Goal: Communication & Community: Answer question/provide support

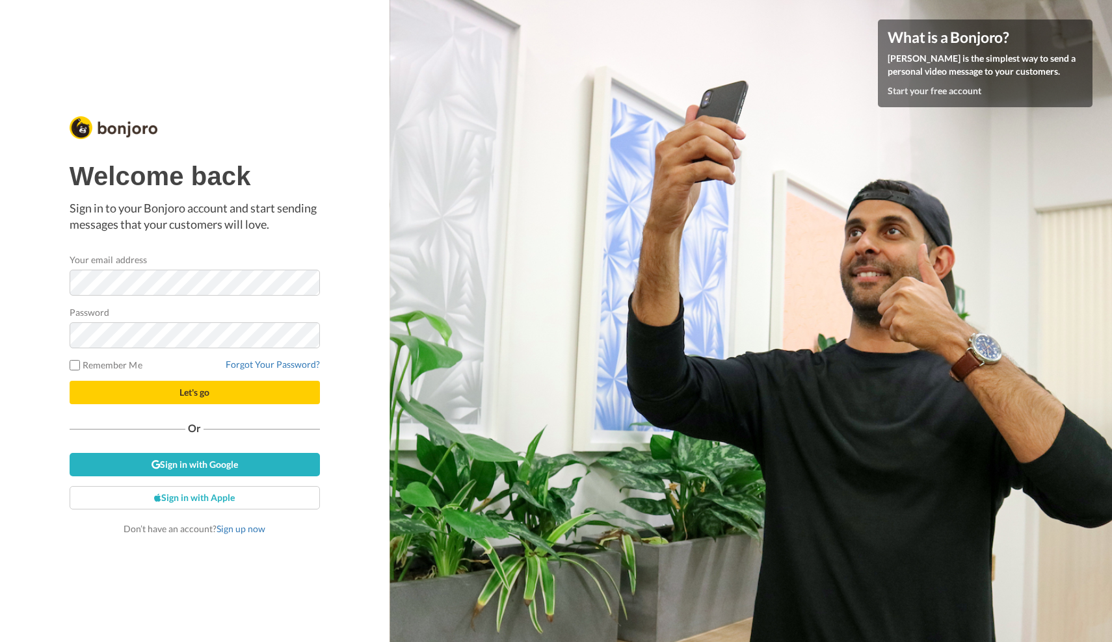
click at [168, 395] on button "Let's go" at bounding box center [195, 392] width 250 height 23
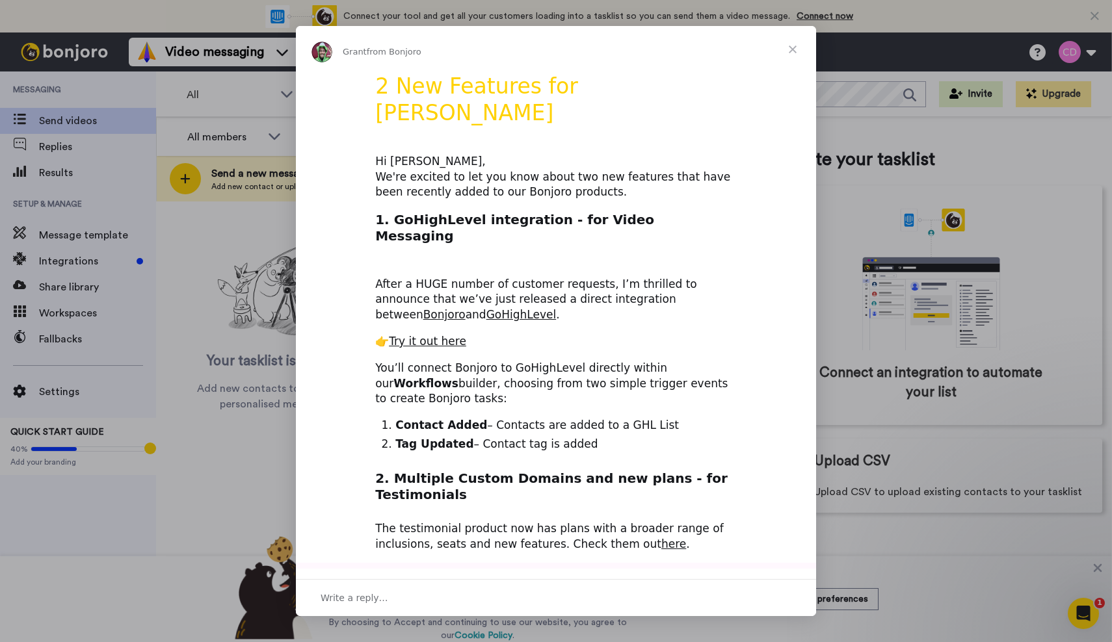
click at [793, 49] on span "Close" at bounding box center [792, 49] width 47 height 47
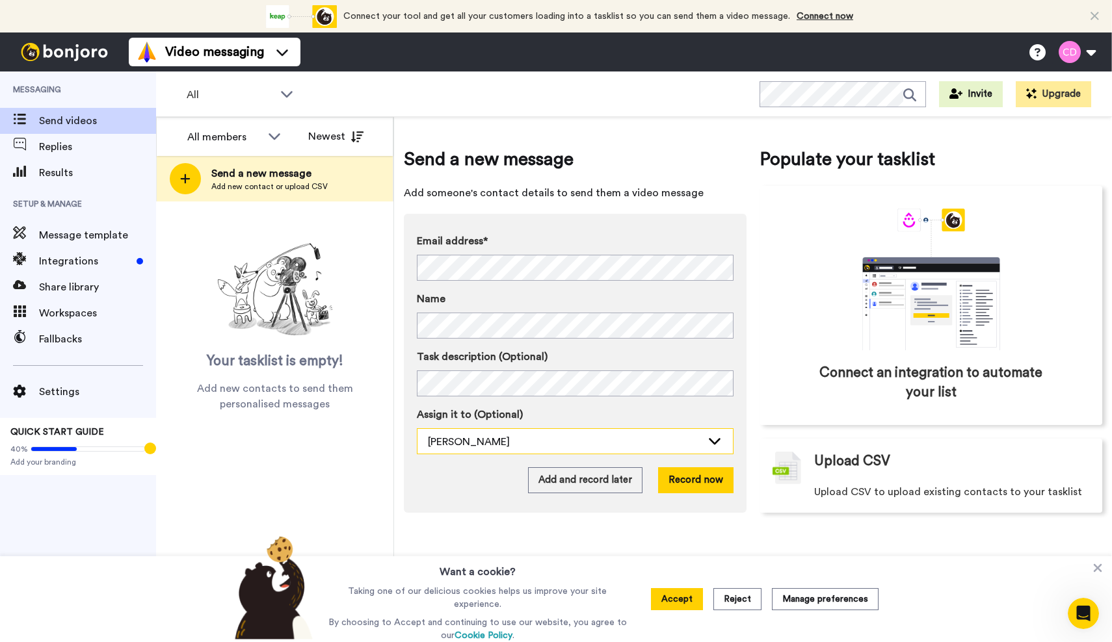
click at [483, 447] on div "Chamitha De Alwis" at bounding box center [565, 442] width 274 height 16
click at [465, 511] on div "Email address* No search result for ‘ peterjcakebread@gmail.com ’ Name Task des…" at bounding box center [575, 363] width 343 height 299
click at [731, 598] on button "Reject" at bounding box center [737, 599] width 48 height 22
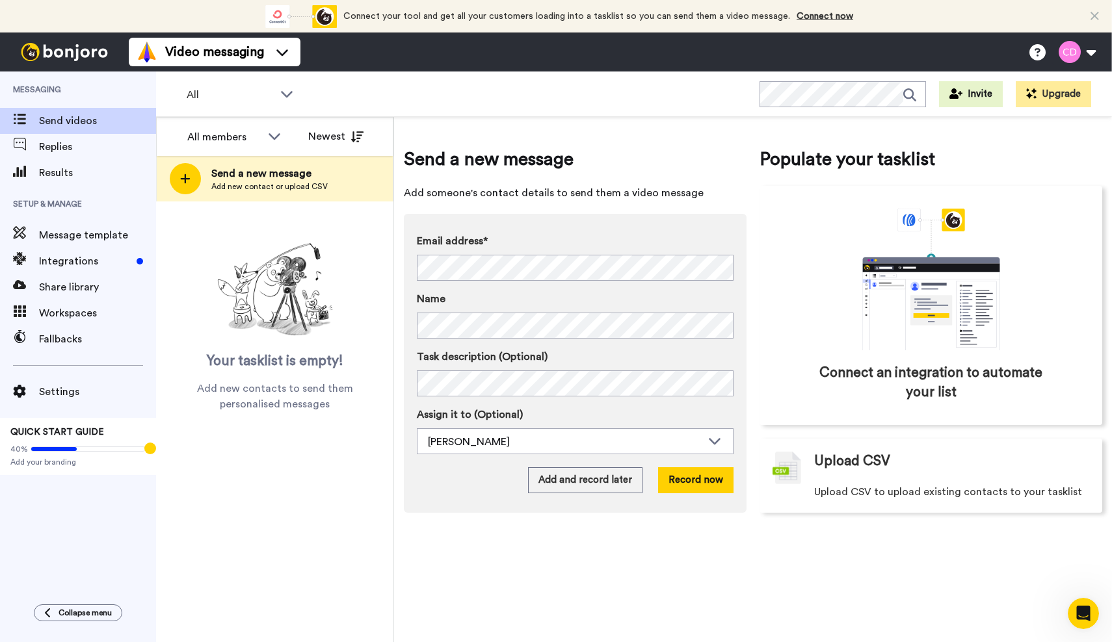
click at [1094, 18] on icon at bounding box center [1094, 16] width 8 height 13
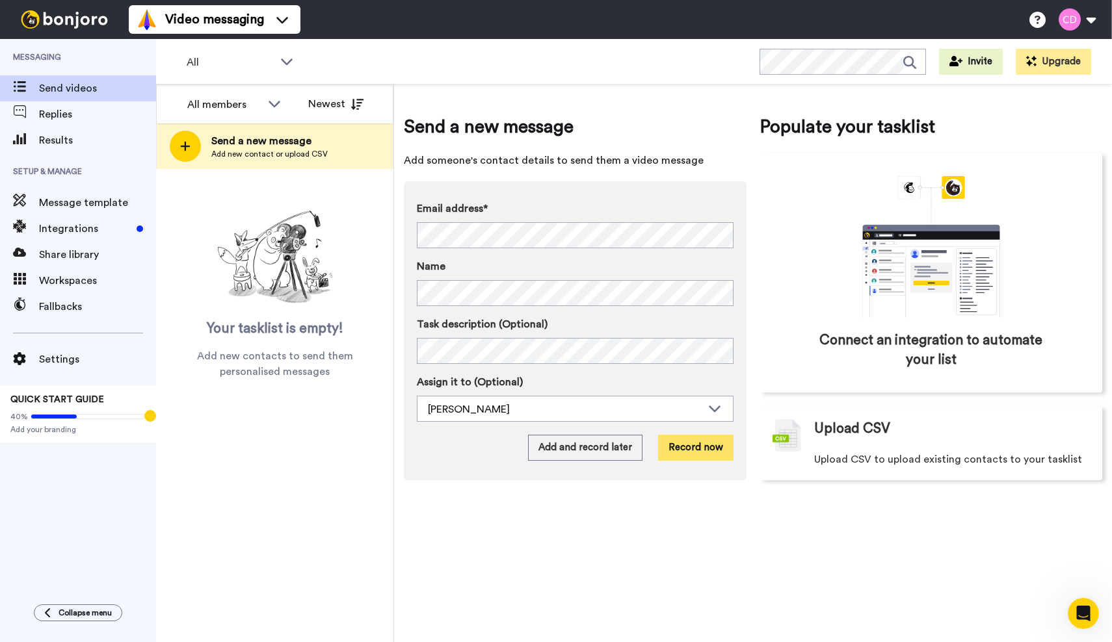
click at [696, 453] on button "Record now" at bounding box center [695, 448] width 75 height 26
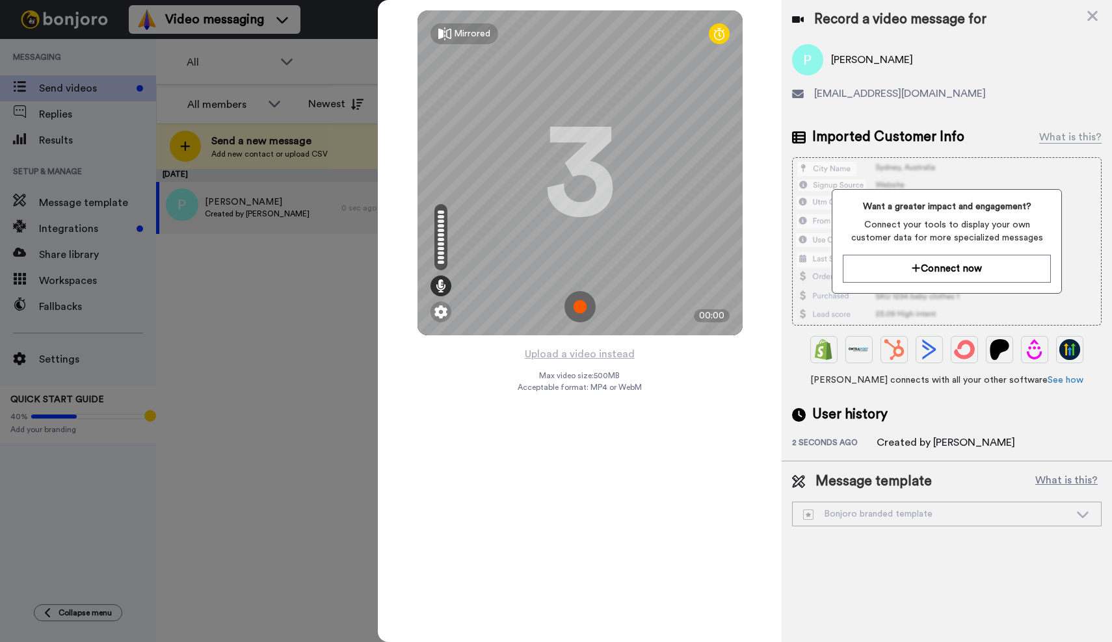
click at [580, 308] on img at bounding box center [579, 306] width 31 height 31
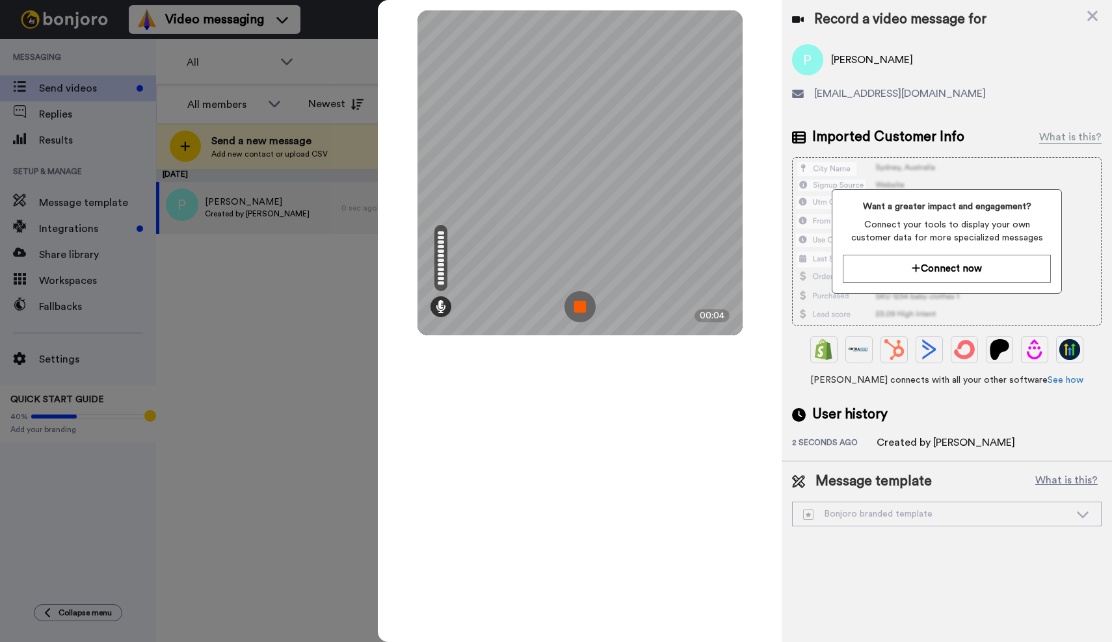
click at [580, 308] on img at bounding box center [579, 306] width 31 height 31
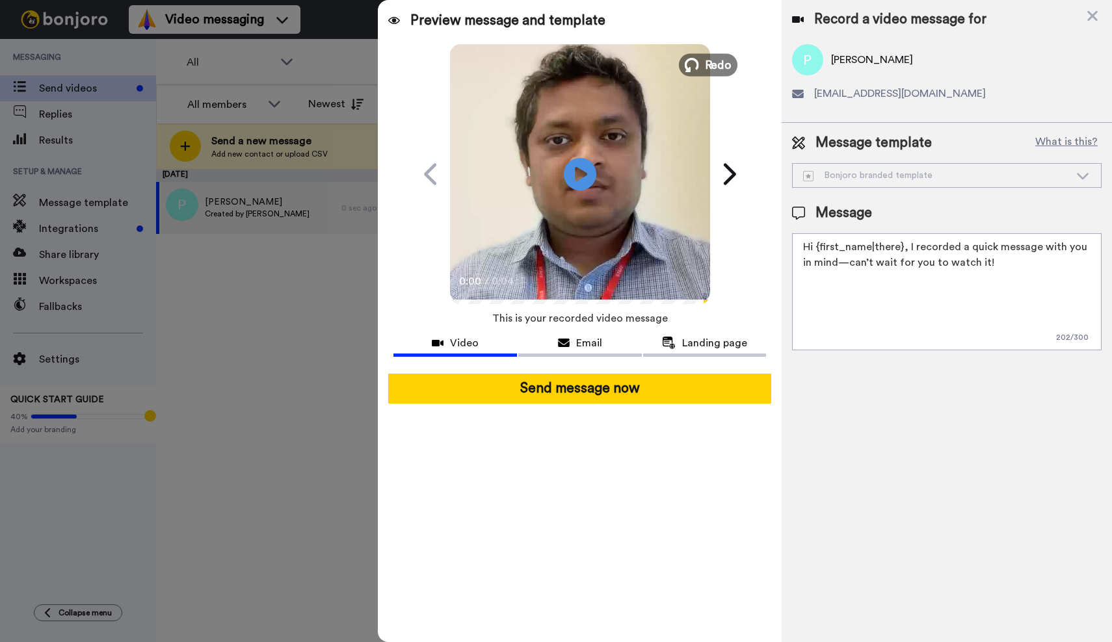
click at [702, 68] on button "Redo" at bounding box center [708, 64] width 59 height 23
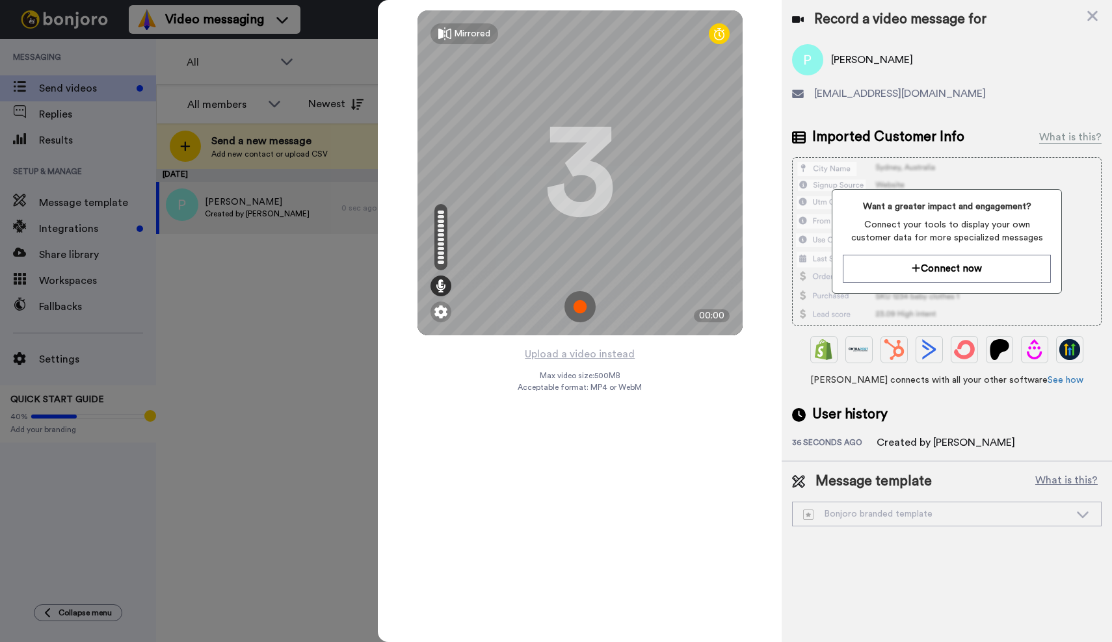
click at [585, 308] on img at bounding box center [579, 306] width 31 height 31
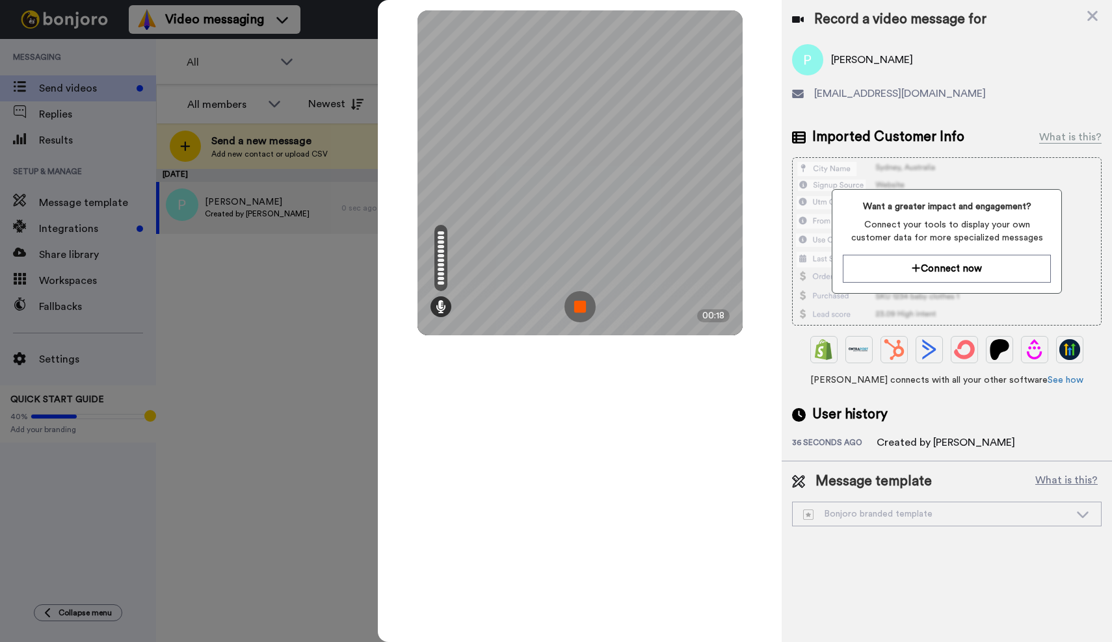
click at [578, 307] on img at bounding box center [579, 306] width 31 height 31
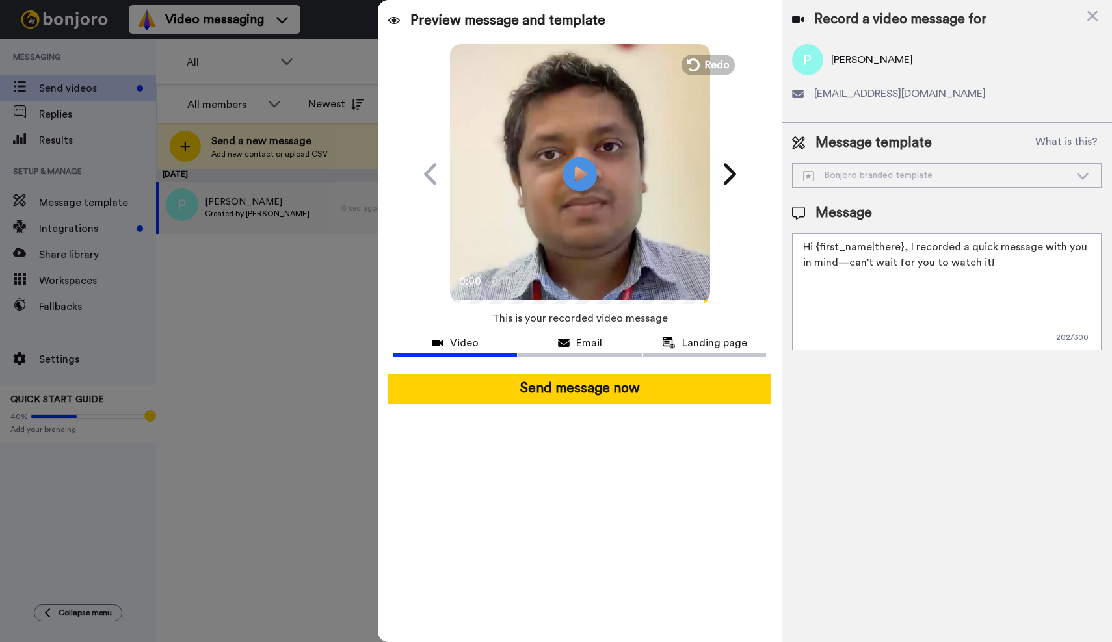
click at [585, 168] on icon at bounding box center [580, 174] width 34 height 34
drag, startPoint x: 975, startPoint y: 263, endPoint x: 812, endPoint y: 243, distance: 164.4
click at [812, 243] on textarea "Hi {first_name|there}, I recorded a quick message with you in mind—can’t wait f…" at bounding box center [946, 291] width 309 height 117
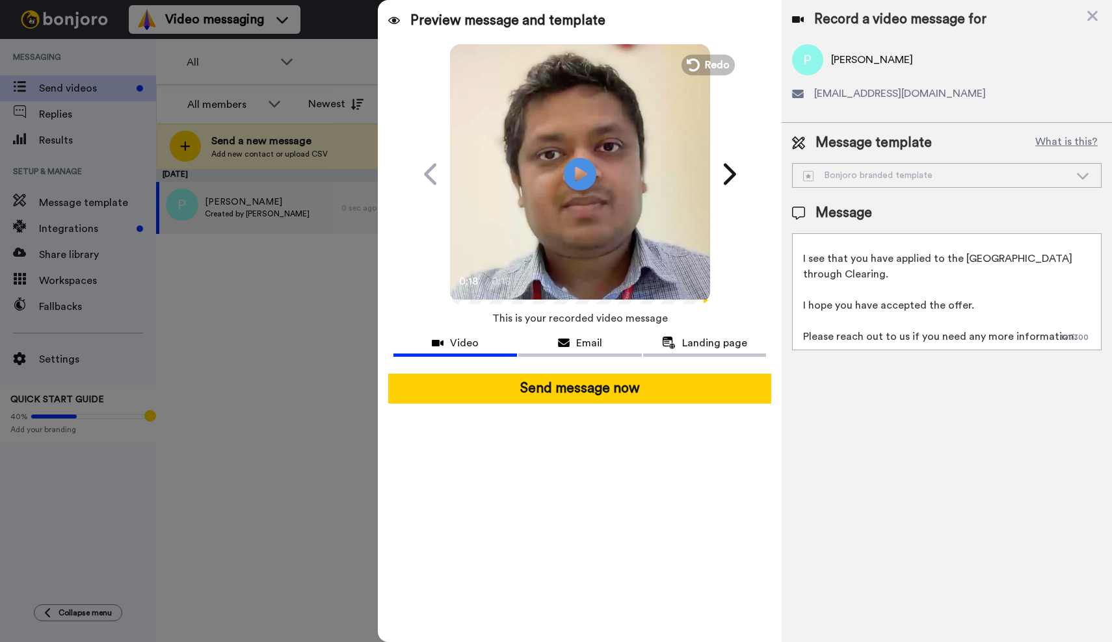
scroll to position [20, 0]
click at [1077, 339] on textarea "Hi, I see that you have applied to the University of Bedfordshire through Clear…" at bounding box center [946, 291] width 309 height 117
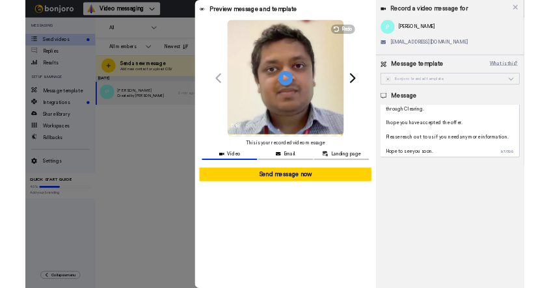
scroll to position [75, 0]
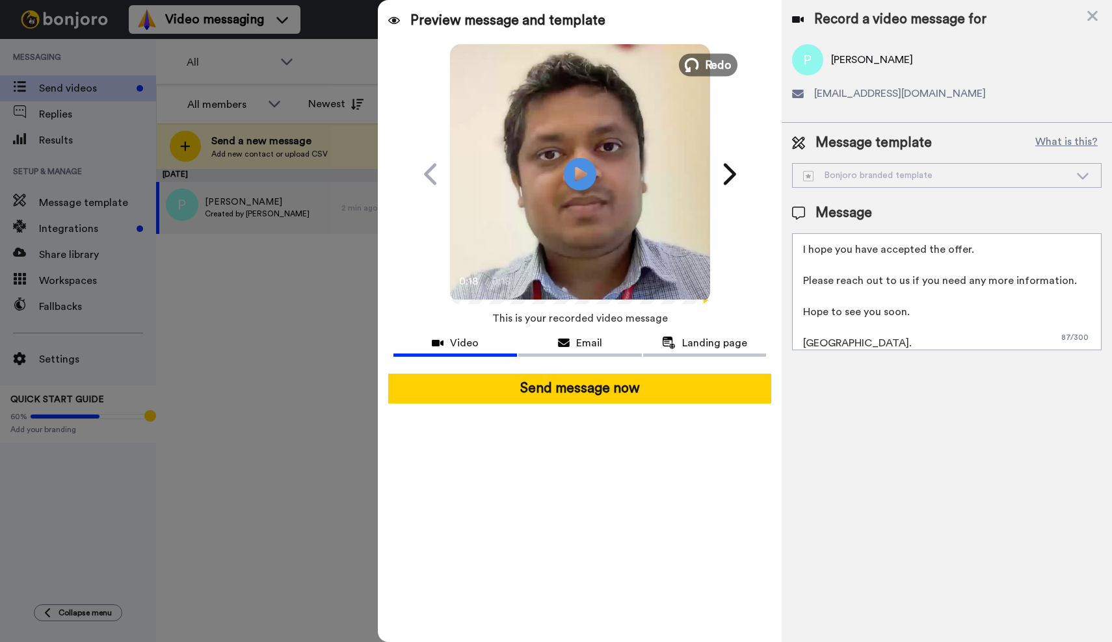
type textarea "Hi, I see that you have applied to the [GEOGRAPHIC_DATA] through Clearing. I ho…"
click at [700, 65] on button "Redo" at bounding box center [708, 64] width 59 height 23
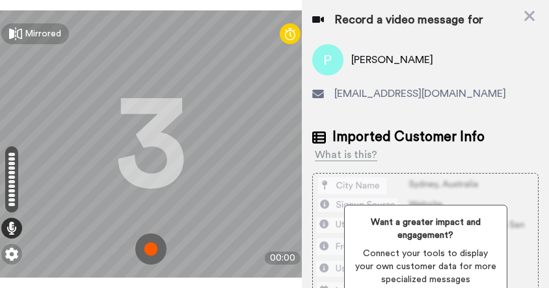
click at [150, 244] on img at bounding box center [150, 248] width 31 height 31
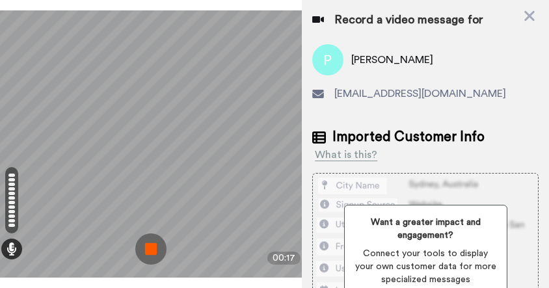
click at [148, 243] on img at bounding box center [150, 248] width 31 height 31
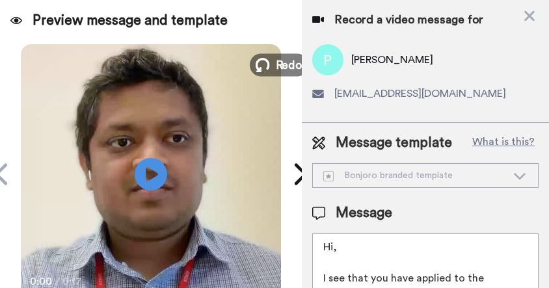
click at [269, 66] on icon at bounding box center [263, 65] width 14 height 14
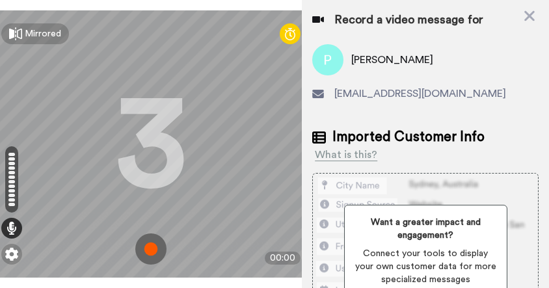
click at [151, 240] on img at bounding box center [150, 248] width 31 height 31
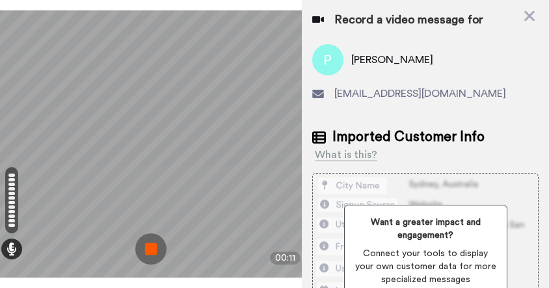
click at [142, 237] on img at bounding box center [150, 248] width 31 height 31
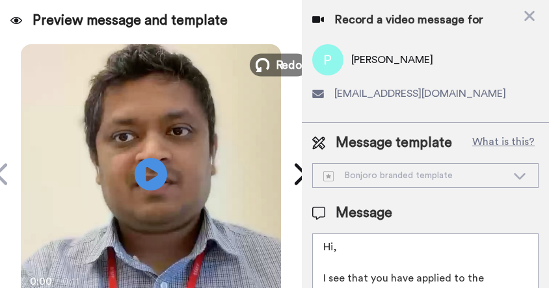
click at [264, 63] on icon at bounding box center [263, 65] width 14 height 14
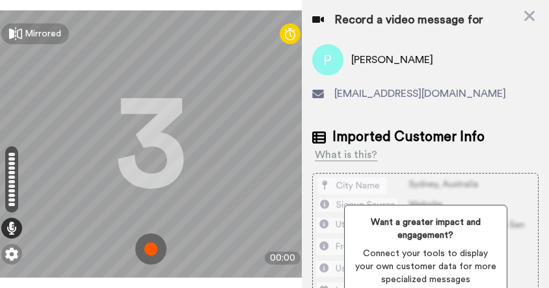
click at [150, 242] on img at bounding box center [150, 248] width 31 height 31
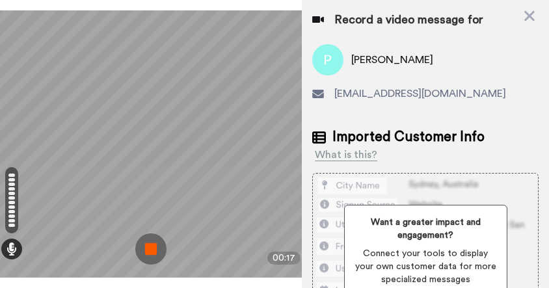
click at [150, 241] on img at bounding box center [150, 248] width 31 height 31
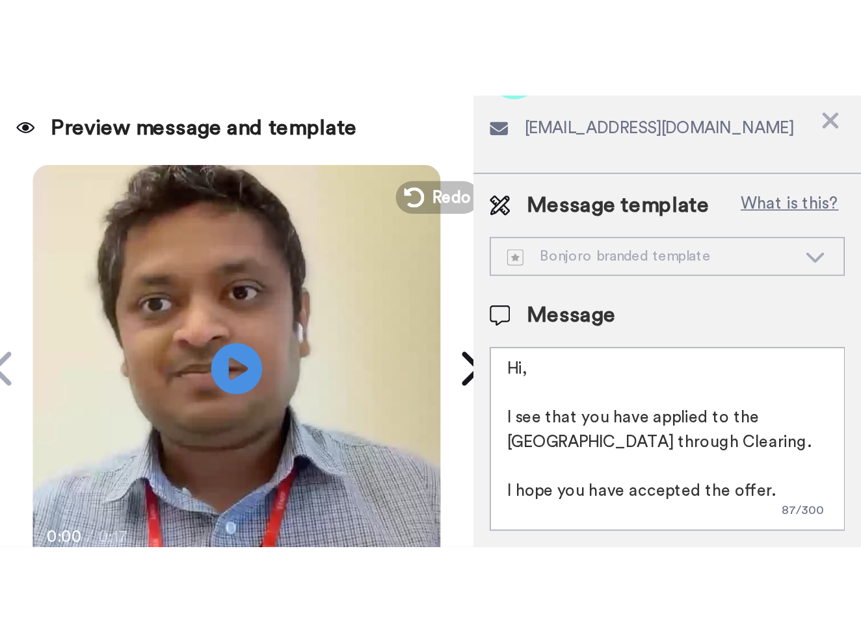
scroll to position [0, 0]
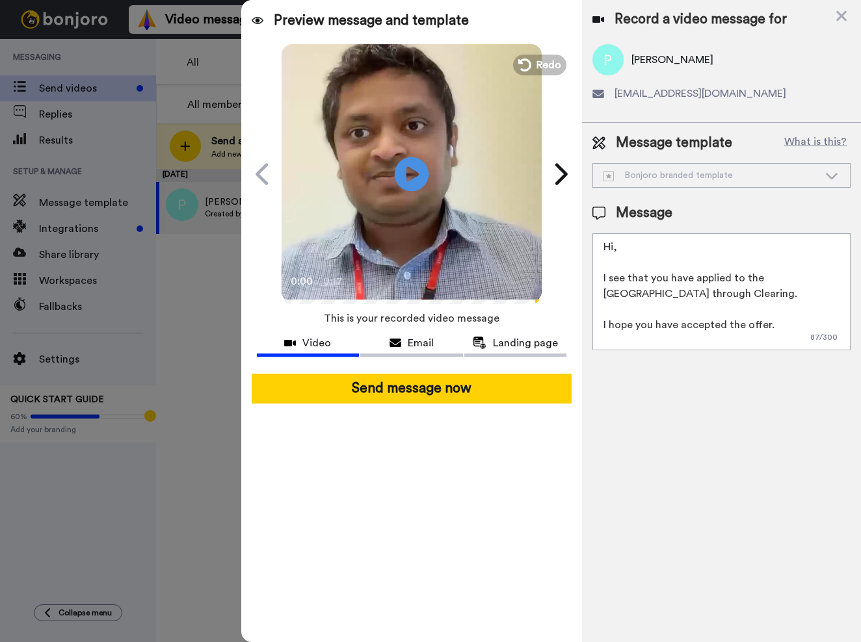
click at [412, 174] on icon "Play/Pause" at bounding box center [412, 174] width 34 height 62
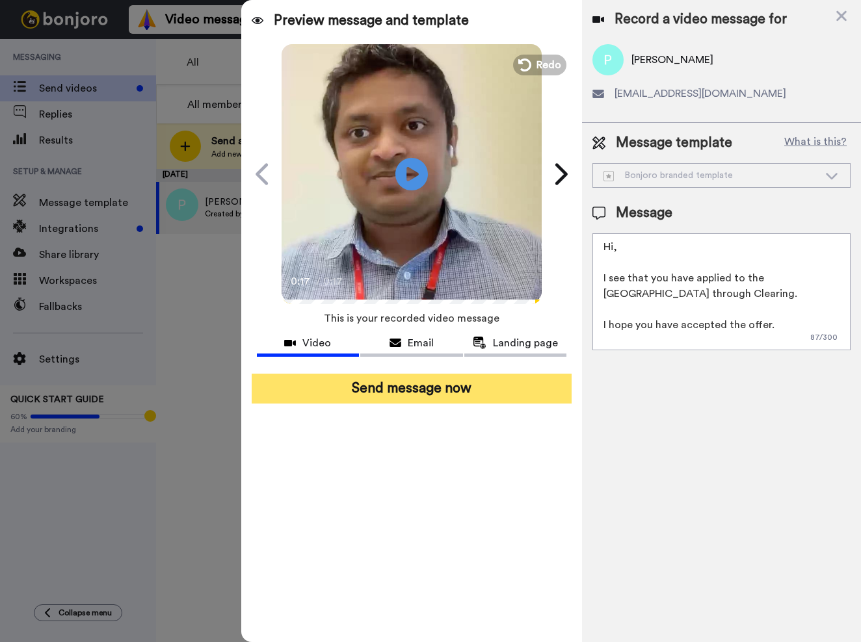
click at [390, 392] on button "Send message now" at bounding box center [412, 389] width 320 height 30
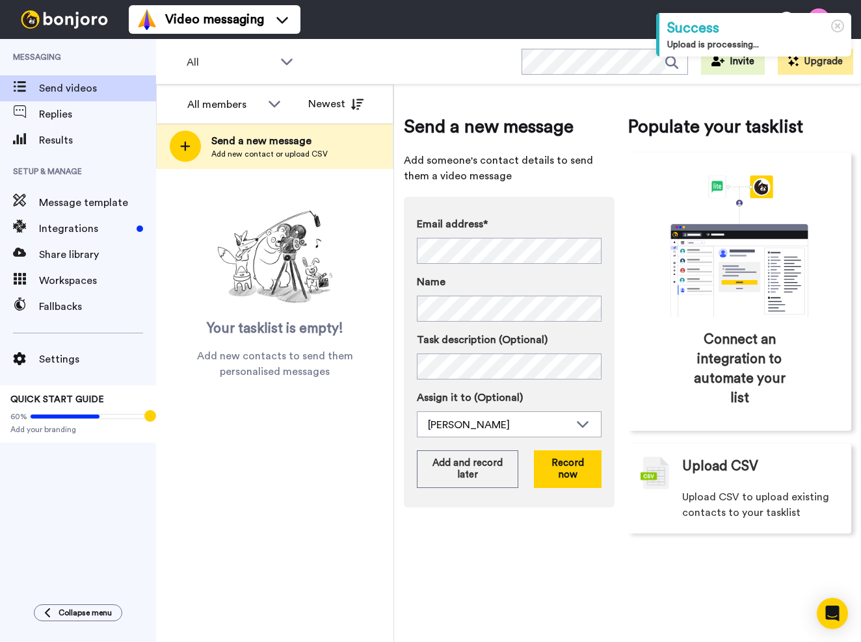
click at [64, 90] on span "Send videos" at bounding box center [97, 89] width 117 height 16
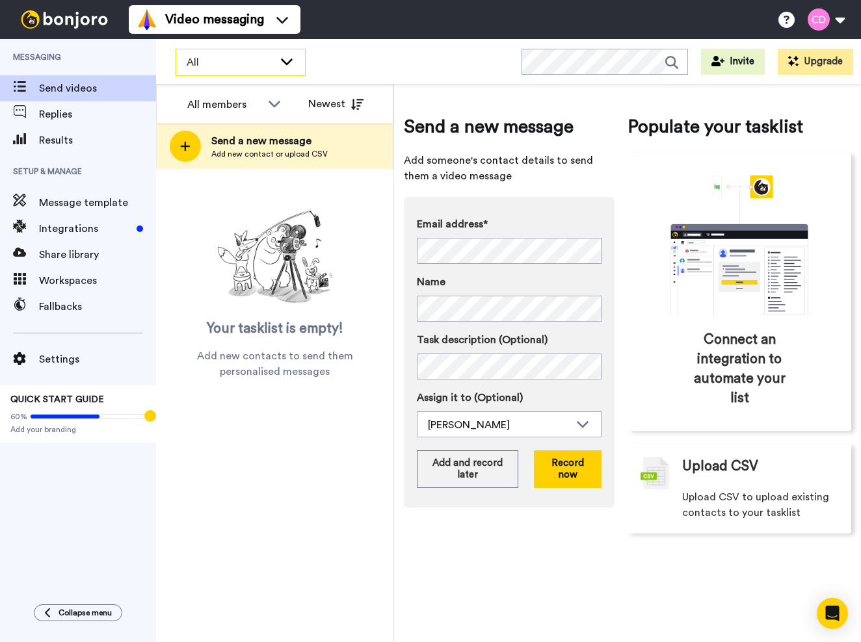
click at [267, 69] on span "All" at bounding box center [230, 63] width 87 height 16
click at [282, 428] on div "All members Newest Send a new message Add new contact or upload CSV Your taskli…" at bounding box center [275, 364] width 238 height 558
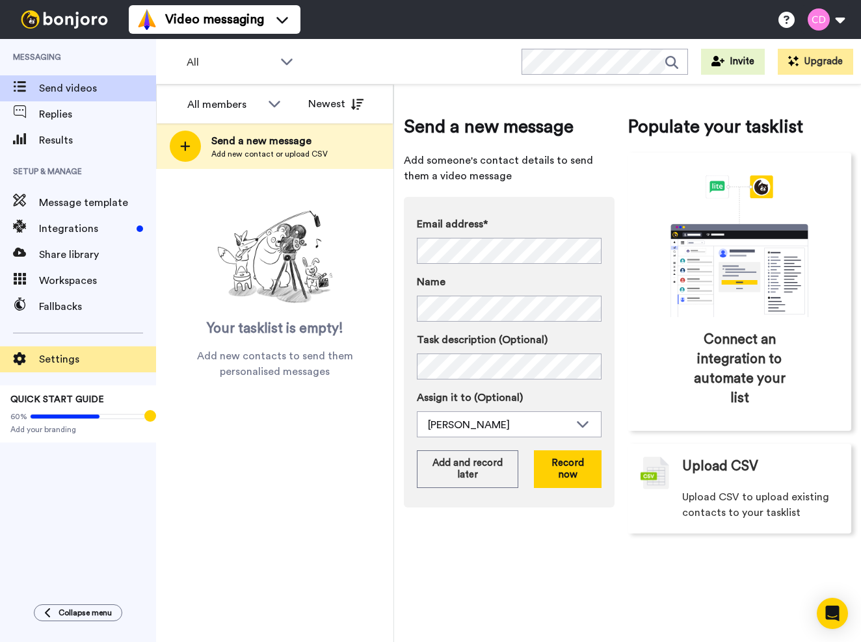
click at [68, 354] on span "Settings" at bounding box center [97, 360] width 117 height 16
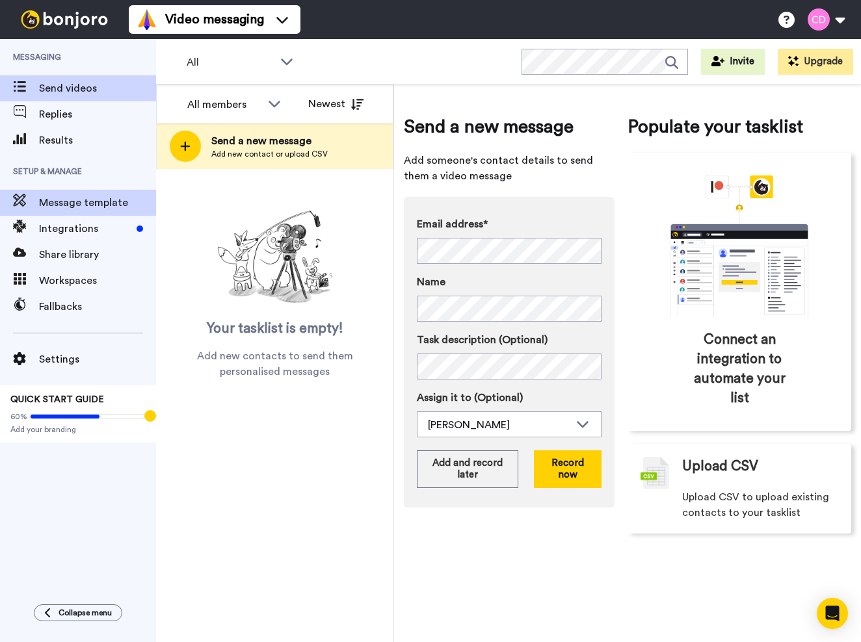
click at [84, 211] on div "Message template" at bounding box center [78, 203] width 156 height 26
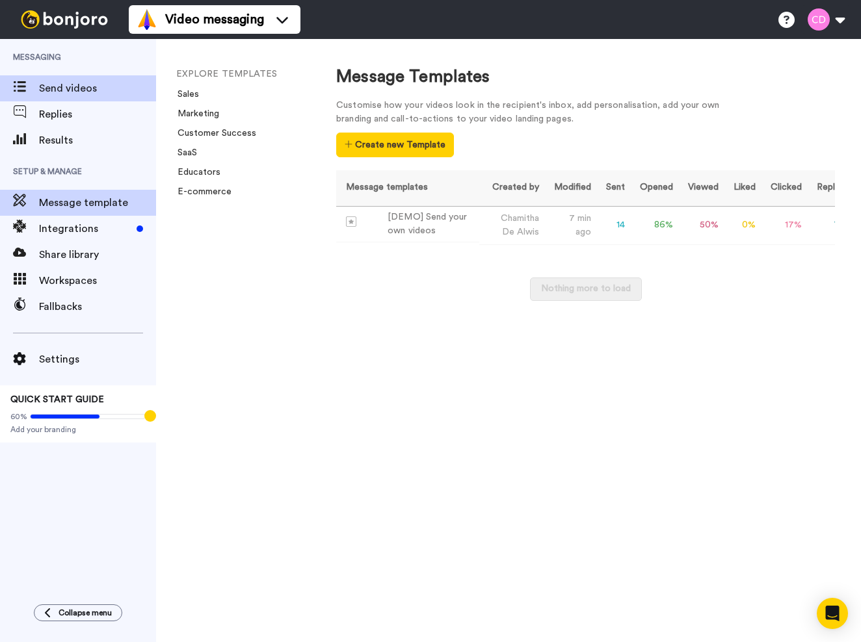
click at [64, 90] on span "Send videos" at bounding box center [97, 89] width 117 height 16
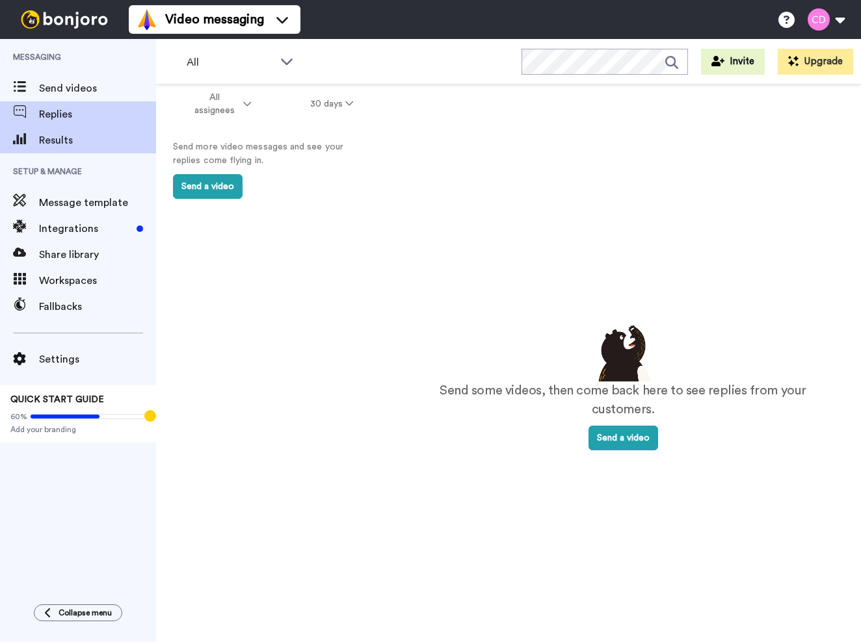
click at [81, 140] on span "Results" at bounding box center [97, 141] width 117 height 16
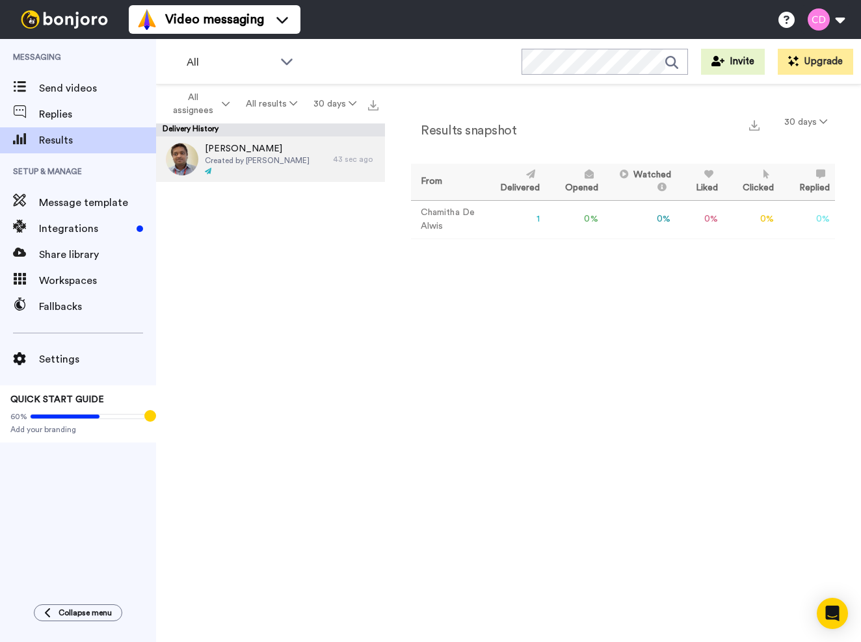
click at [244, 160] on span "Created by [PERSON_NAME]" at bounding box center [257, 160] width 105 height 10
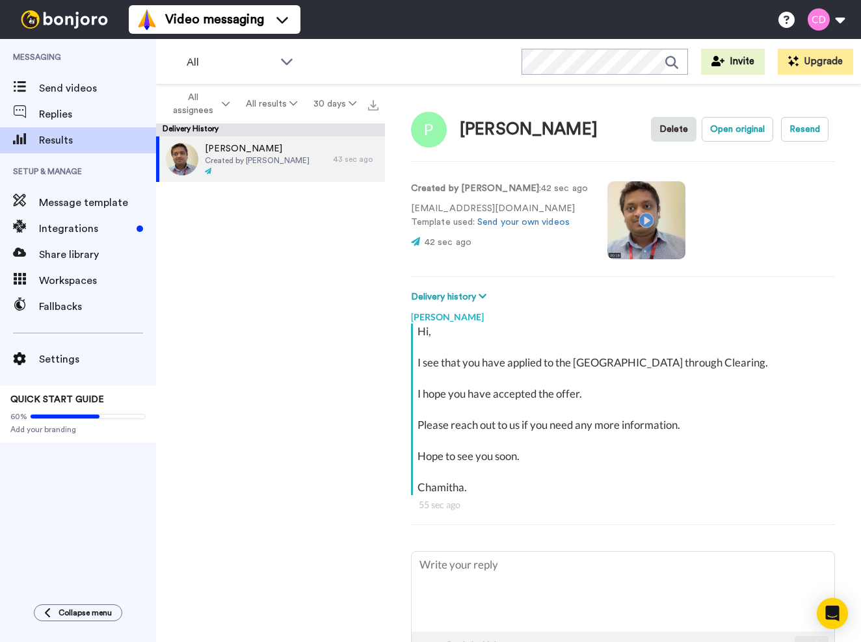
click at [634, 220] on video at bounding box center [646, 220] width 78 height 78
click at [655, 219] on video at bounding box center [646, 220] width 78 height 78
click at [723, 134] on button "Open original" at bounding box center [738, 129] width 72 height 25
click at [62, 29] on div at bounding box center [64, 19] width 129 height 39
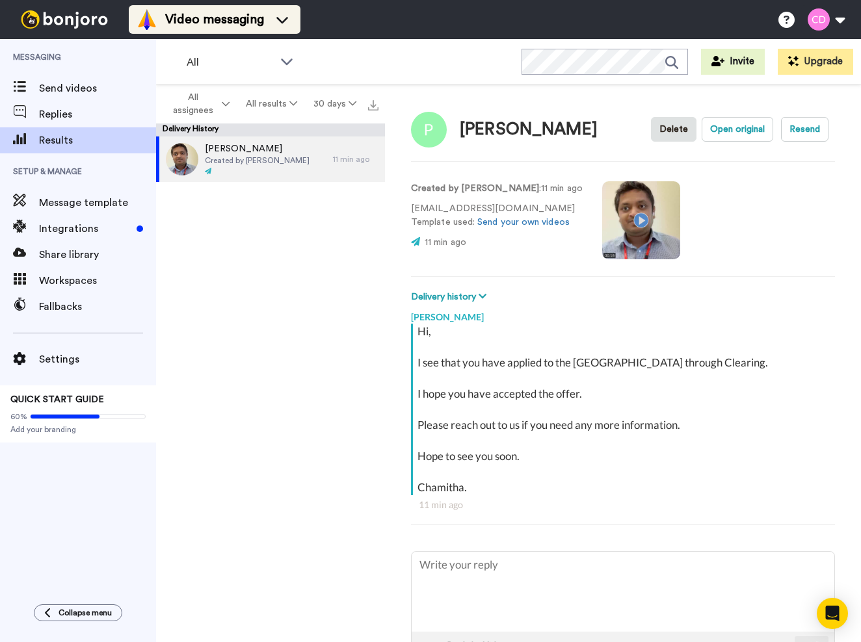
type textarea "x"
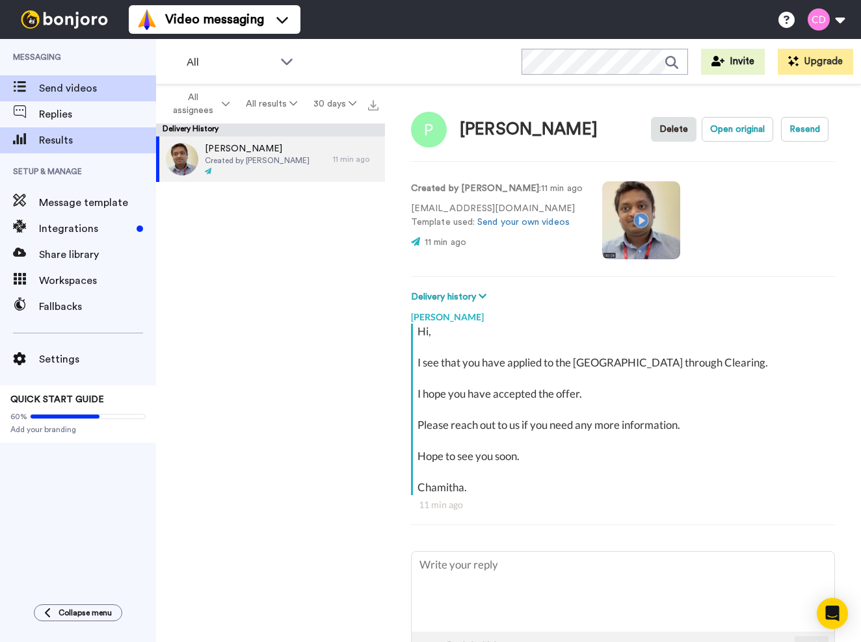
drag, startPoint x: 77, startPoint y: 107, endPoint x: 77, endPoint y: 96, distance: 10.4
click at [77, 96] on div "Messaging Send videos Replies Results" at bounding box center [78, 96] width 156 height 114
click at [77, 87] on span "Send videos" at bounding box center [97, 89] width 117 height 16
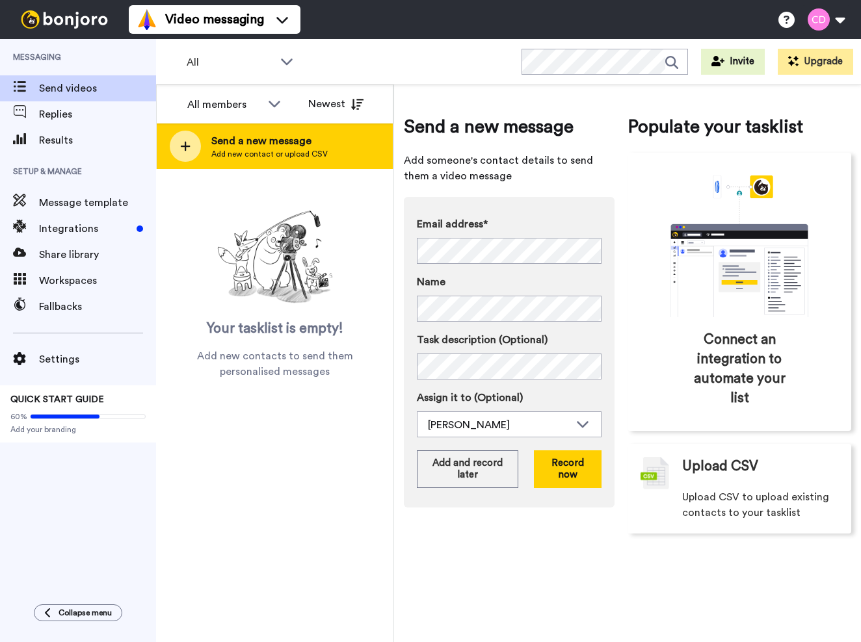
click at [290, 148] on span "Send a new message" at bounding box center [269, 141] width 116 height 16
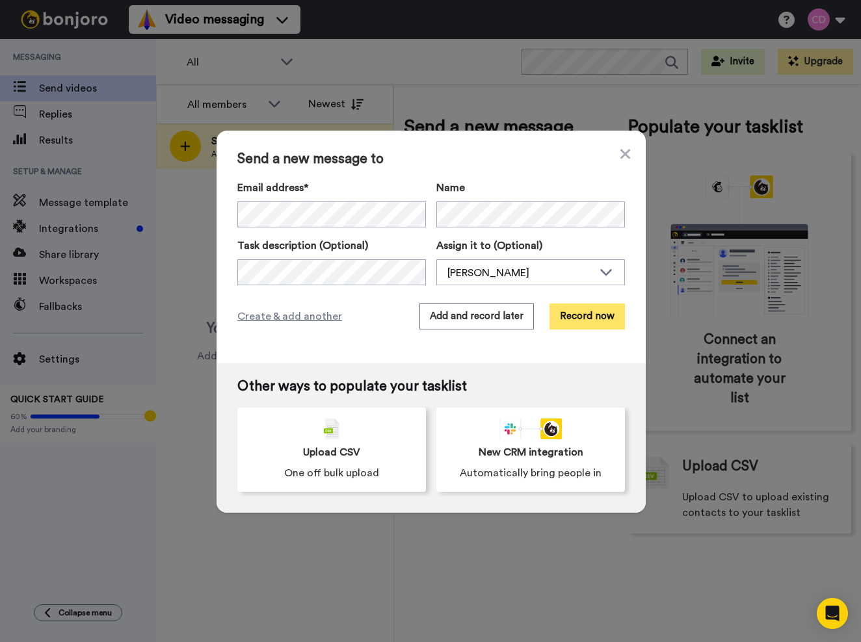
click at [569, 318] on button "Record now" at bounding box center [586, 317] width 75 height 26
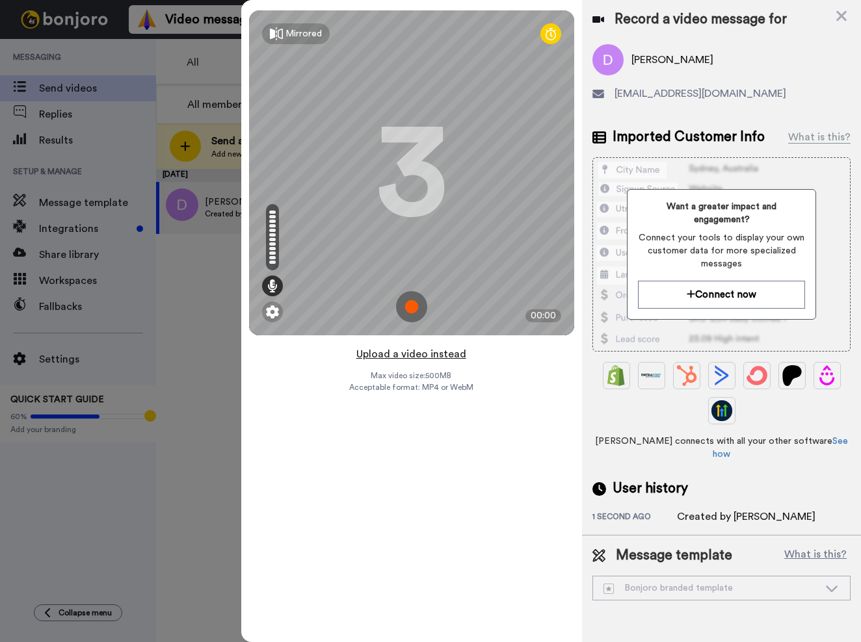
click at [430, 358] on button "Upload a video instead" at bounding box center [411, 354] width 118 height 17
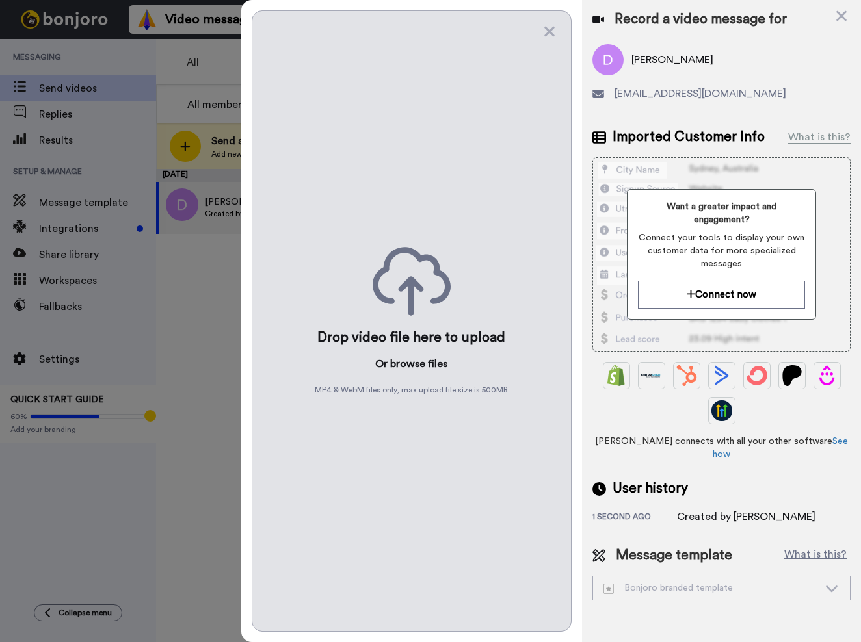
click at [411, 366] on button "browse" at bounding box center [407, 364] width 35 height 16
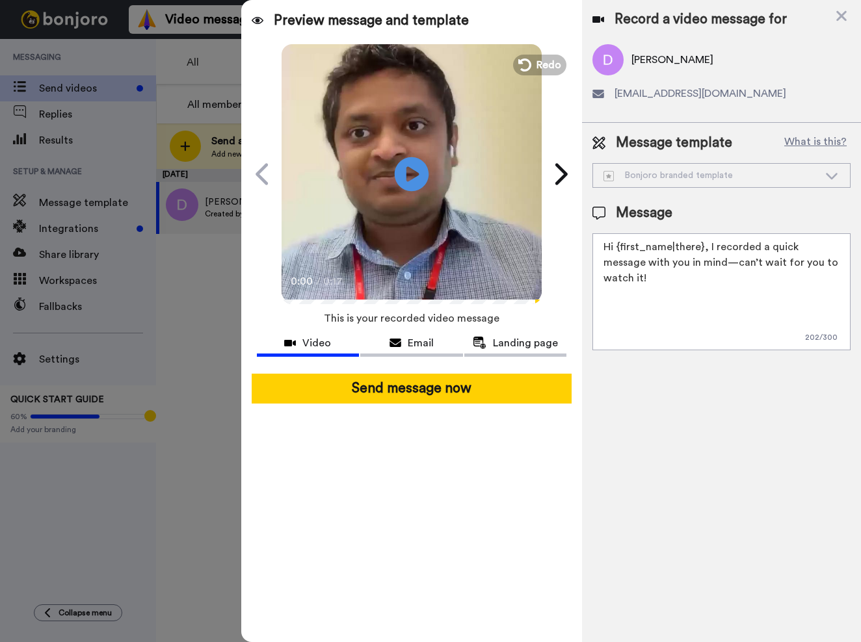
click at [417, 178] on icon at bounding box center [412, 174] width 34 height 34
click at [725, 270] on textarea "Hi {first_name|there}, I recorded a quick message with you in mind—can’t wait f…" at bounding box center [721, 291] width 258 height 117
paste textarea ", I see that you have applied to the University of Bedfordshire through Clearin…"
type textarea "Hi, I see that you have applied to the University of Bedfordshire through Clear…"
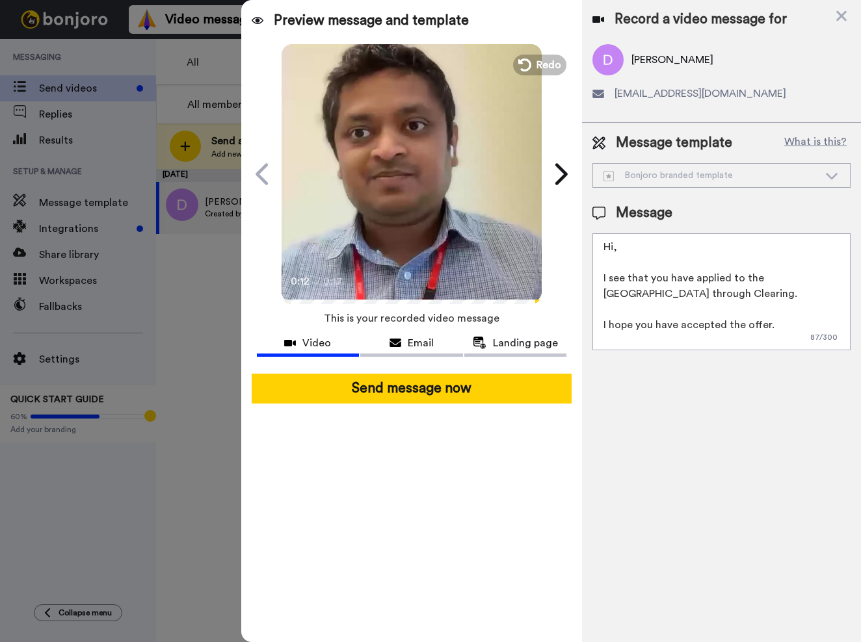
scroll to position [98, 0]
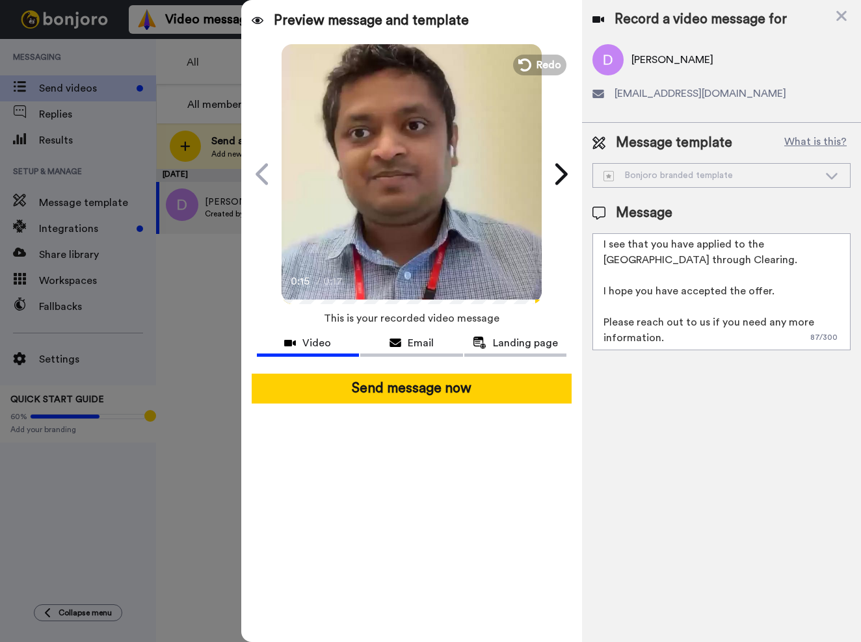
paste textarea
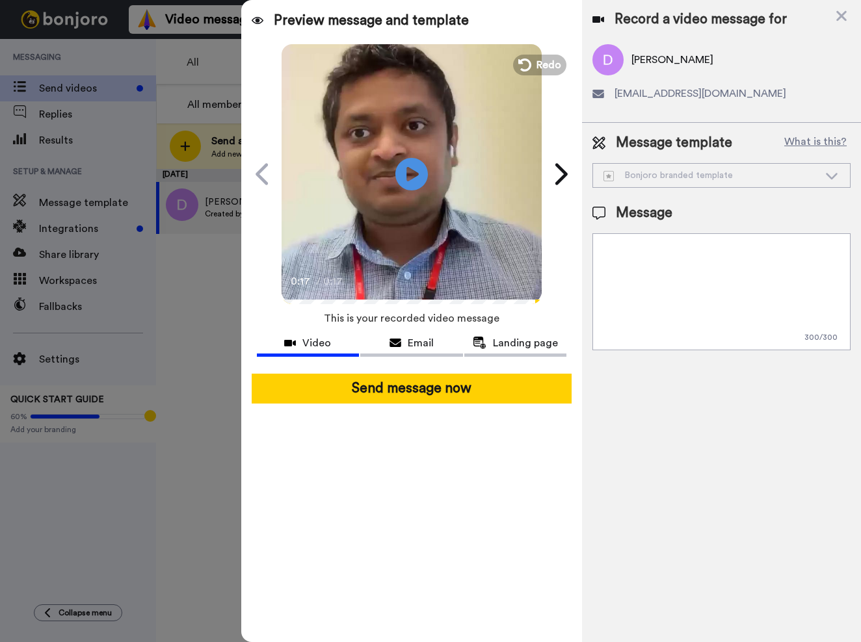
scroll to position [0, 0]
paste textarea "Hi, I see that you have applied to the University of Bedfordshire through Clear…"
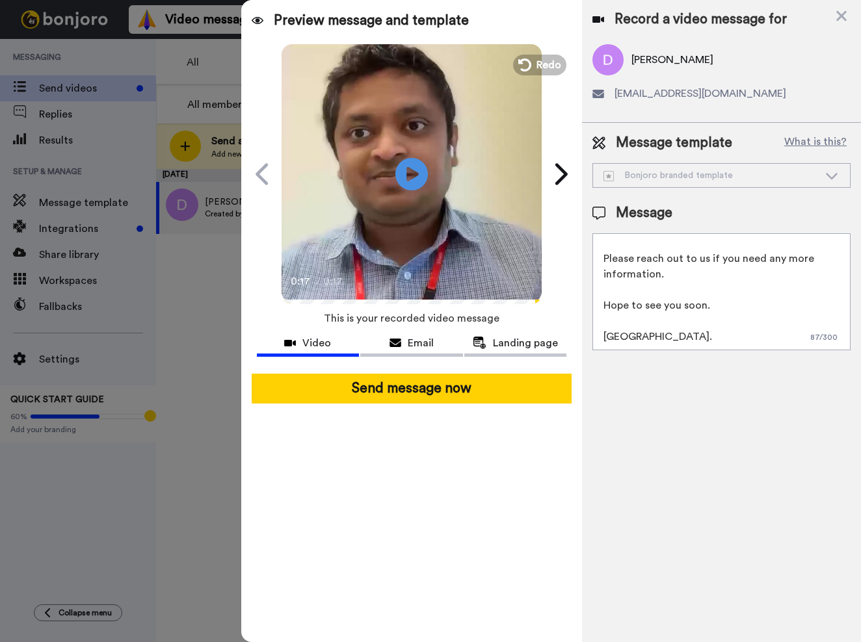
scroll to position [98, 0]
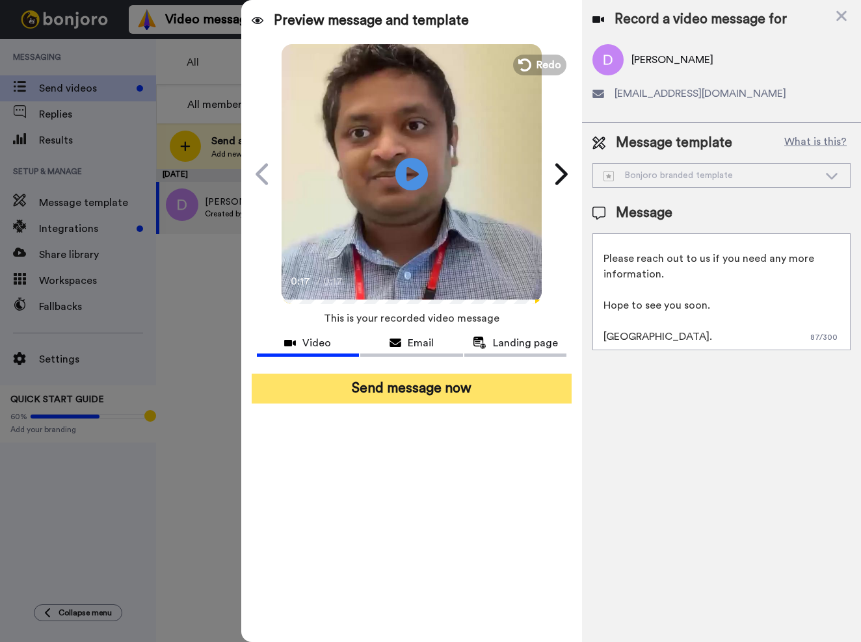
type textarea "Hi, I see that you have applied to the University of Bedfordshire through Clear…"
click at [477, 388] on button "Send message now" at bounding box center [412, 389] width 320 height 30
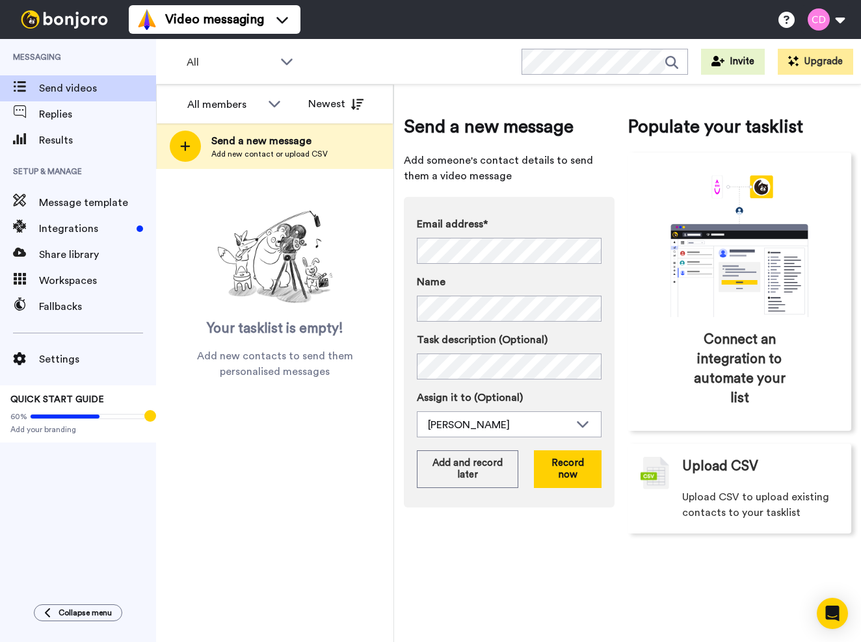
click at [526, 328] on div "Email address* No search result for ‘ yumnanoor.pg@gmail.com ’ Name Task descri…" at bounding box center [509, 327] width 185 height 221
click at [568, 471] on button "Record now" at bounding box center [568, 470] width 68 height 38
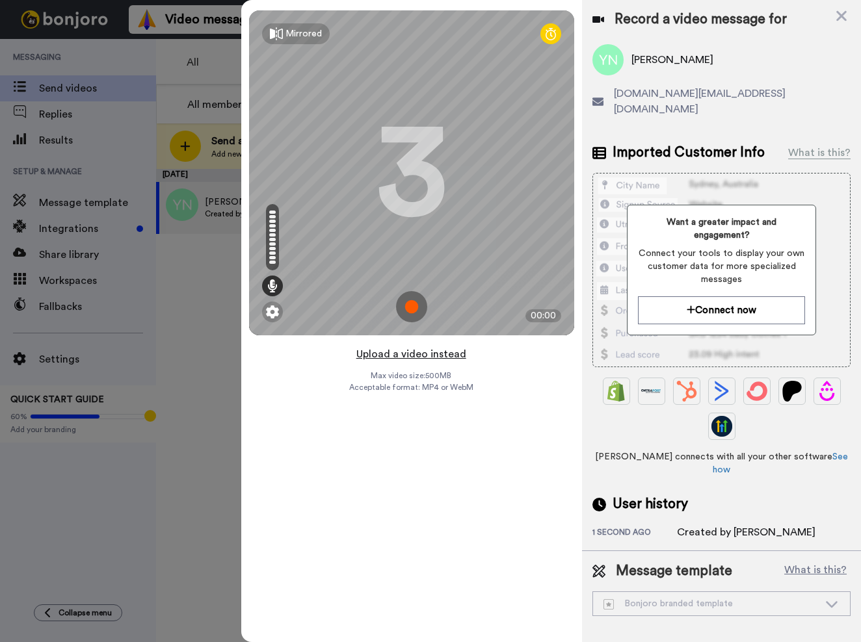
click at [421, 357] on button "Upload a video instead" at bounding box center [411, 354] width 118 height 17
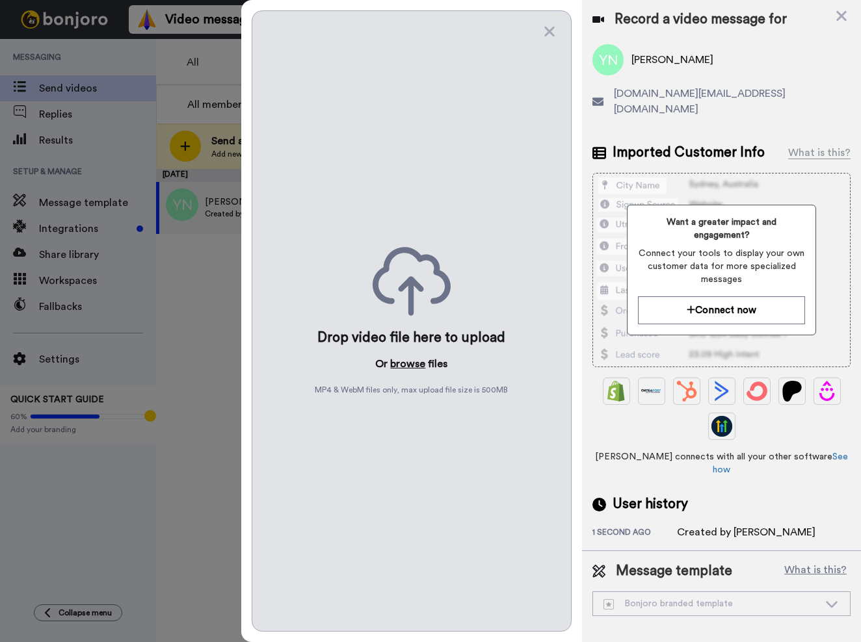
click at [404, 365] on button "browse" at bounding box center [407, 364] width 35 height 16
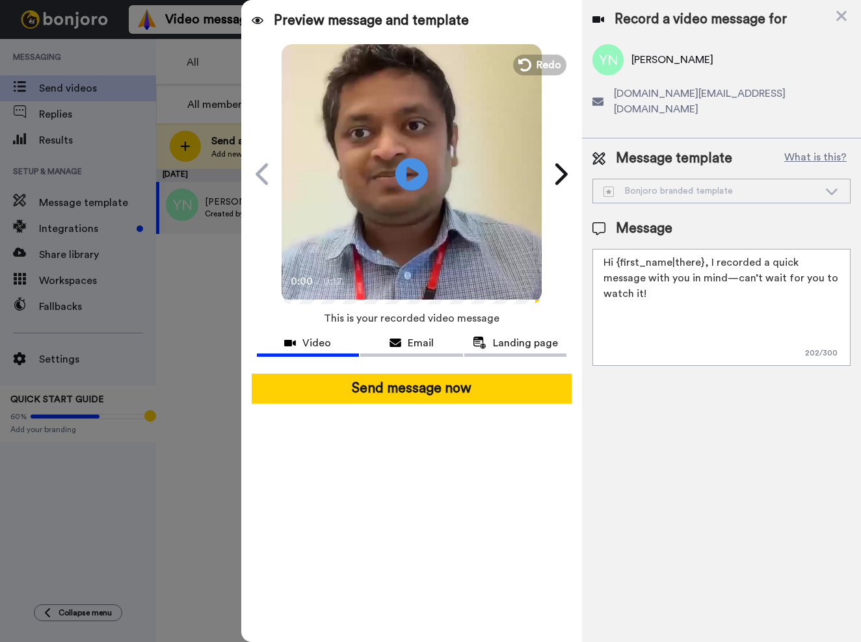
click at [712, 283] on textarea "Hi {first_name|there}, I recorded a quick message with you in mind—can’t wait f…" at bounding box center [721, 307] width 258 height 117
paste textarea "Hi, I see that you have applied to the University of Bedfordshire through Clear…"
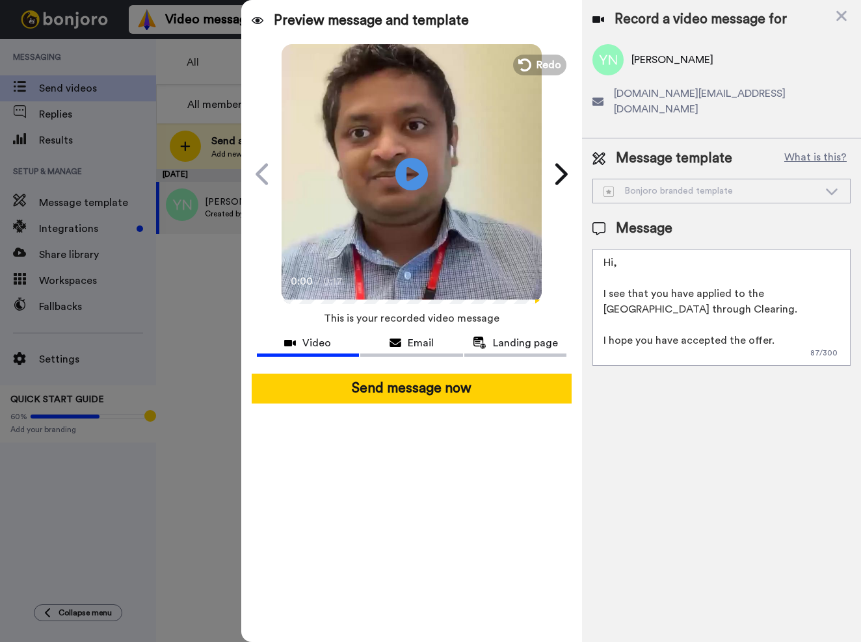
scroll to position [98, 0]
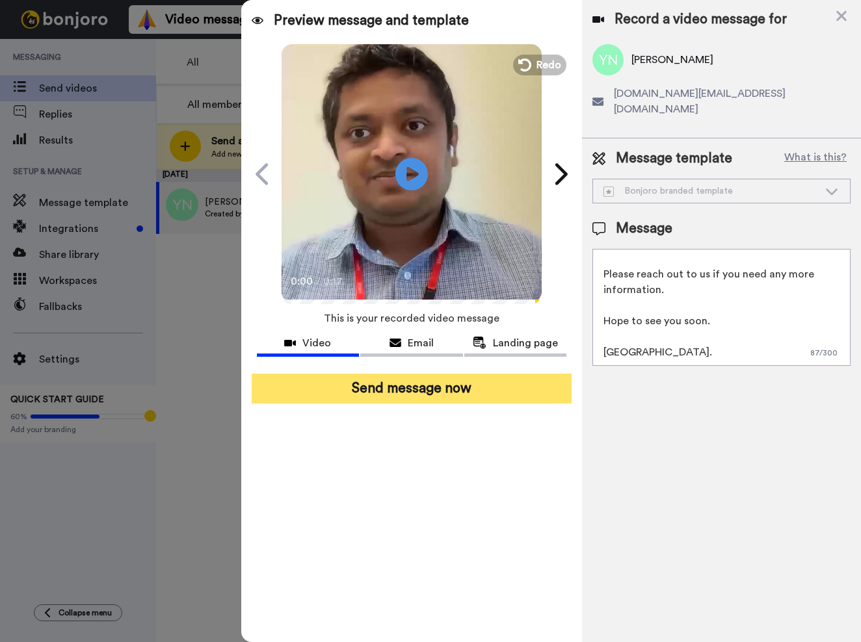
type textarea "Hi, I see that you have applied to the University of Bedfordshire through Clear…"
click at [456, 385] on button "Send message now" at bounding box center [412, 389] width 320 height 30
